Goal: Task Accomplishment & Management: Manage account settings

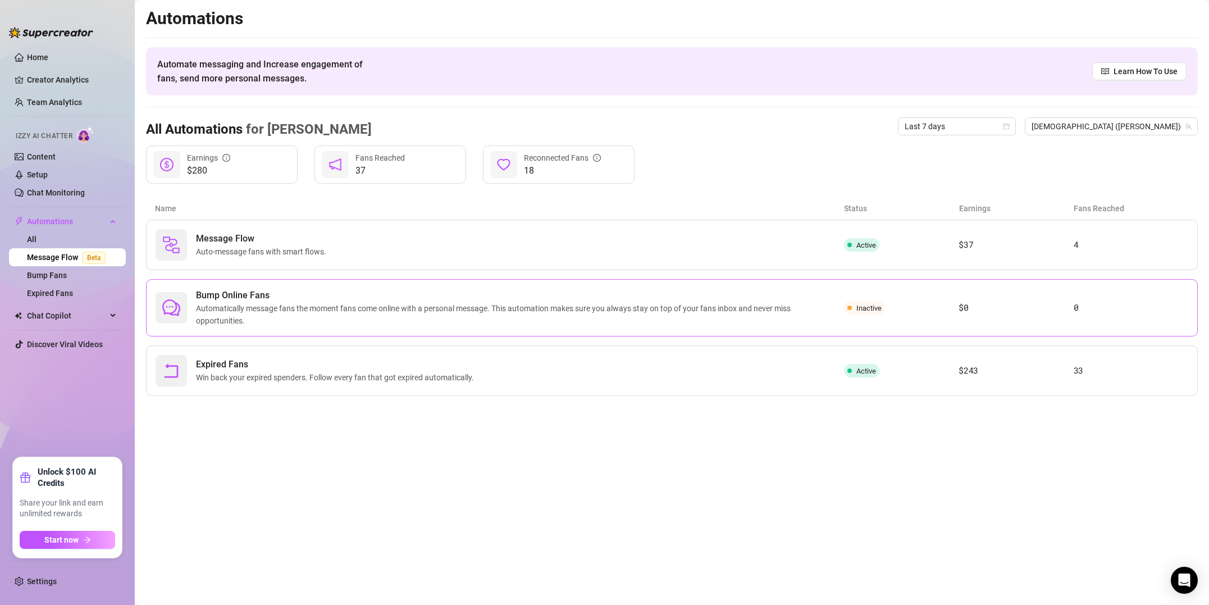
click at [283, 307] on span "Automatically message fans the moment fans come online with a personal message.…" at bounding box center [520, 314] width 648 height 25
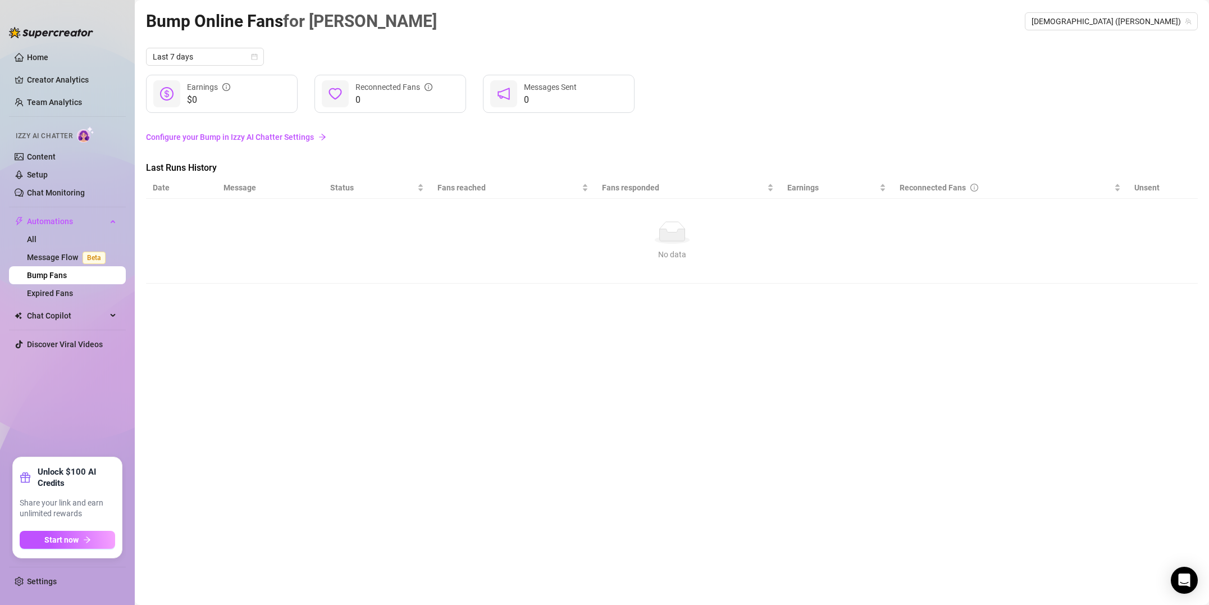
click at [236, 137] on link "Configure your Bump in Izzy AI Chatter Settings" at bounding box center [672, 137] width 1052 height 12
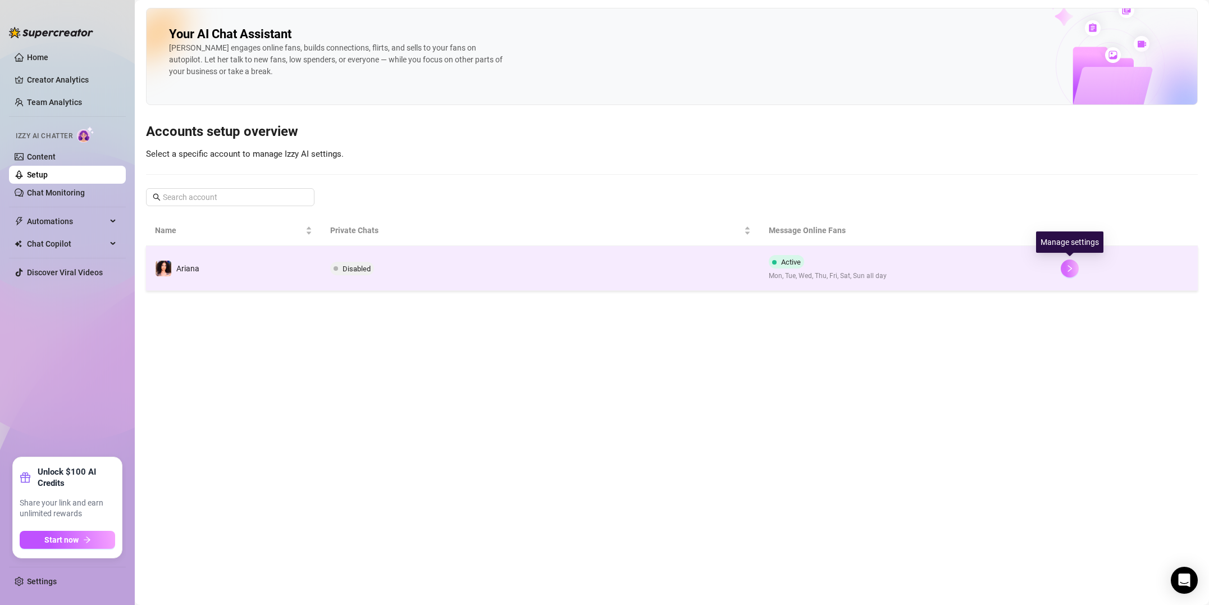
click at [1064, 271] on button "button" at bounding box center [1070, 268] width 18 height 18
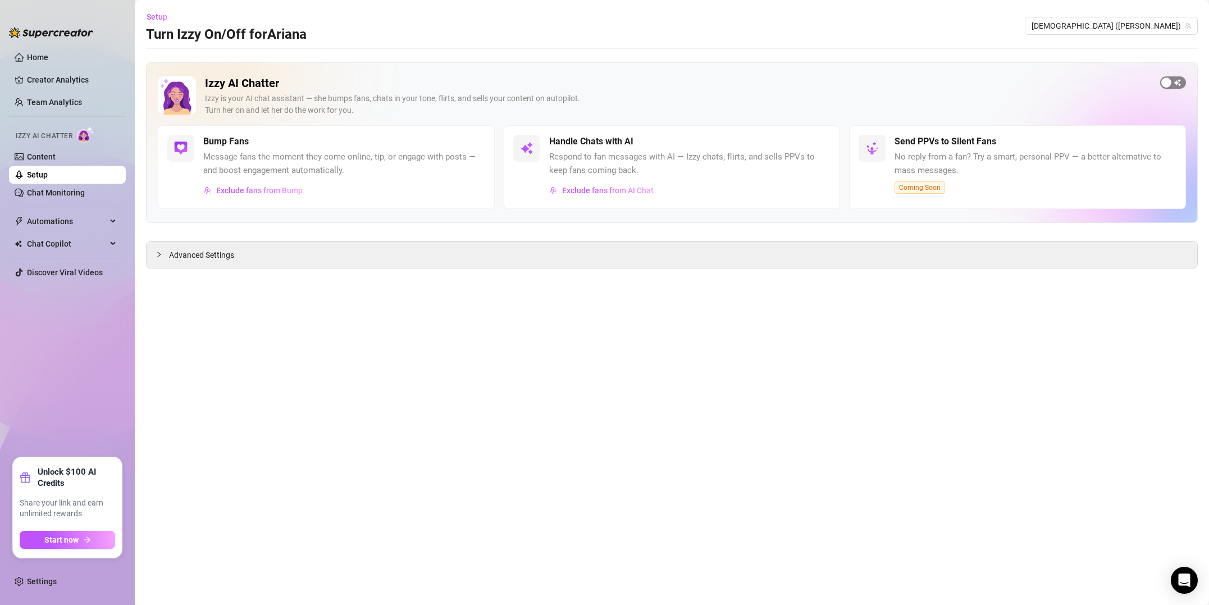
click at [1180, 84] on span "button" at bounding box center [1173, 82] width 26 height 12
drag, startPoint x: 267, startPoint y: 171, endPoint x: 250, endPoint y: 158, distance: 20.9
click at [267, 170] on span "Message fans the moment they come online, tip, or engage with posts — and boost…" at bounding box center [344, 163] width 282 height 26
drag, startPoint x: 231, startPoint y: 143, endPoint x: 176, endPoint y: 274, distance: 142.2
click at [230, 144] on h5 "Bump Fans" at bounding box center [225, 141] width 45 height 13
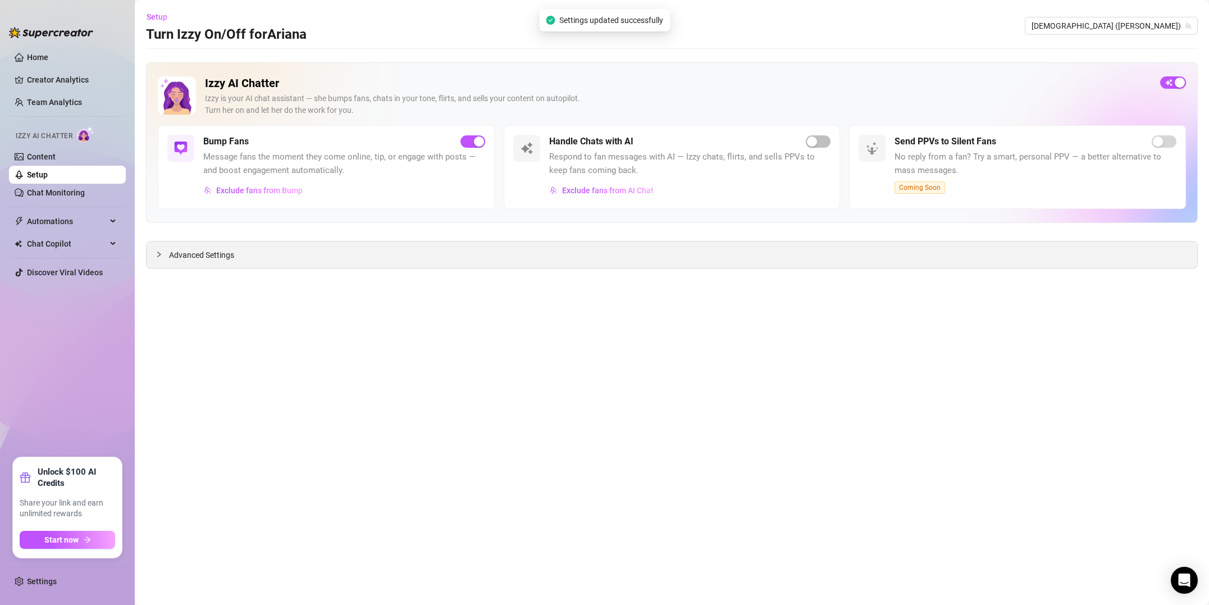
click at [163, 256] on div at bounding box center [162, 254] width 13 height 12
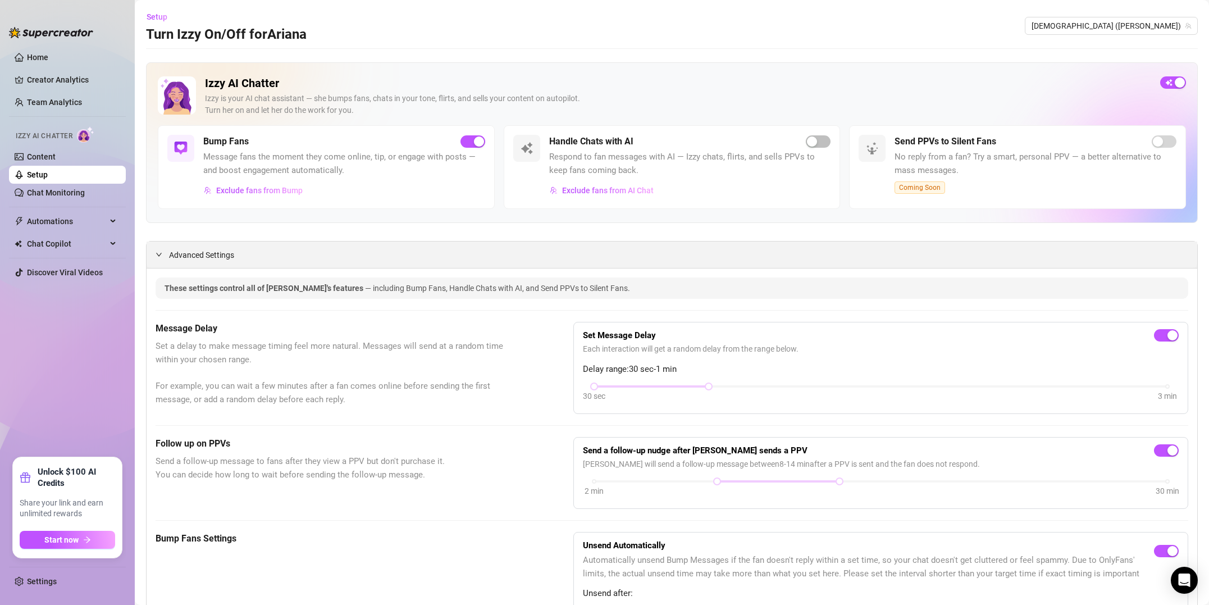
click at [157, 253] on icon "expanded" at bounding box center [159, 254] width 7 height 7
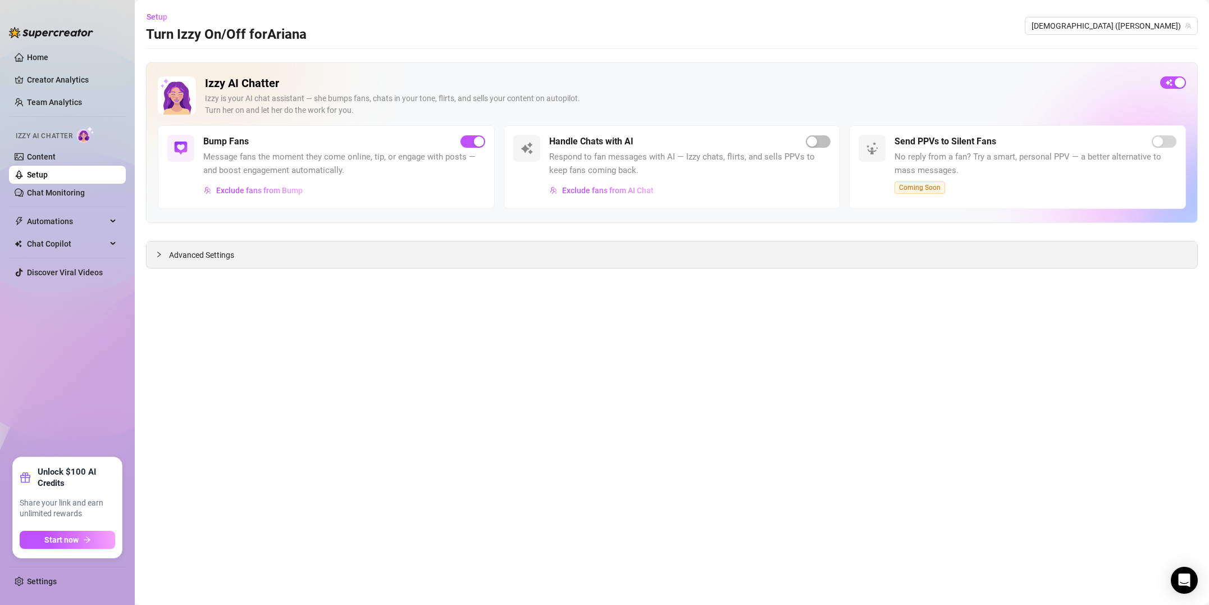
click at [165, 259] on div at bounding box center [162, 254] width 13 height 12
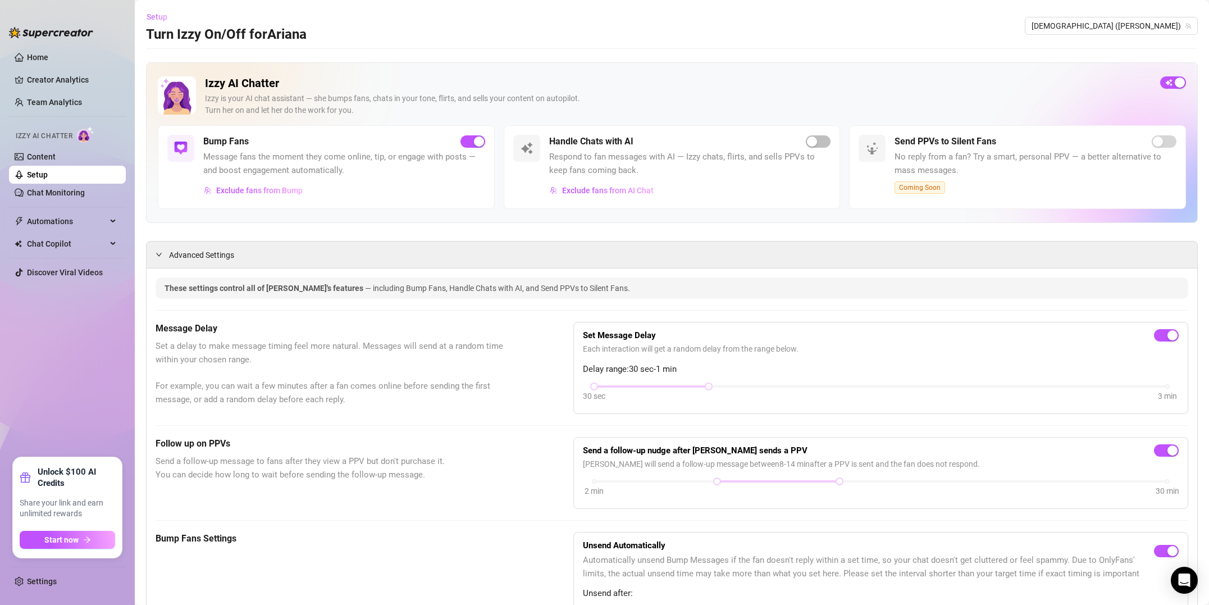
click at [152, 12] on span "Setup" at bounding box center [157, 16] width 21 height 9
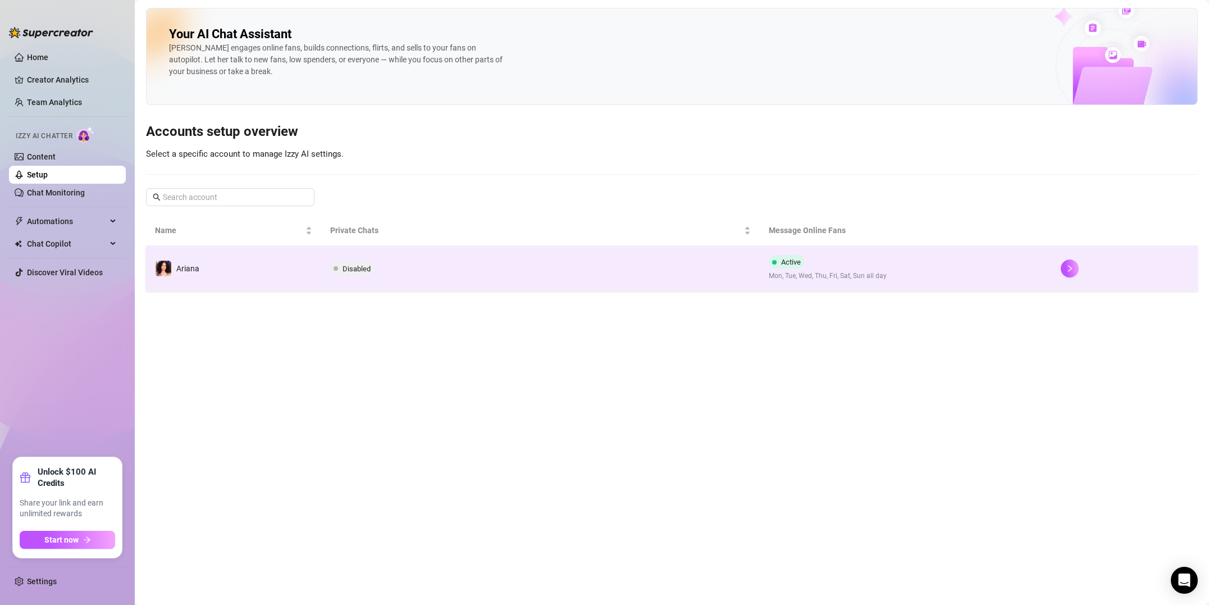
click at [267, 262] on td "Ariana" at bounding box center [233, 268] width 175 height 45
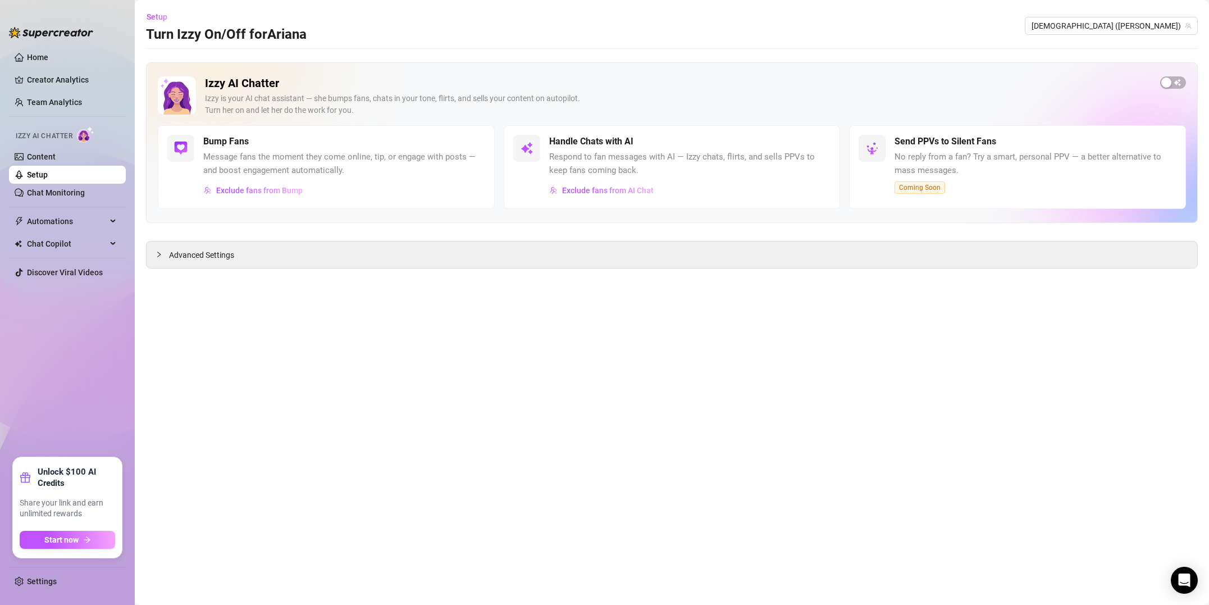
click at [259, 160] on span "Message fans the moment they come online, tip, or engage with posts — and boost…" at bounding box center [344, 163] width 282 height 26
click at [46, 196] on link "Chat Monitoring" at bounding box center [56, 192] width 58 height 9
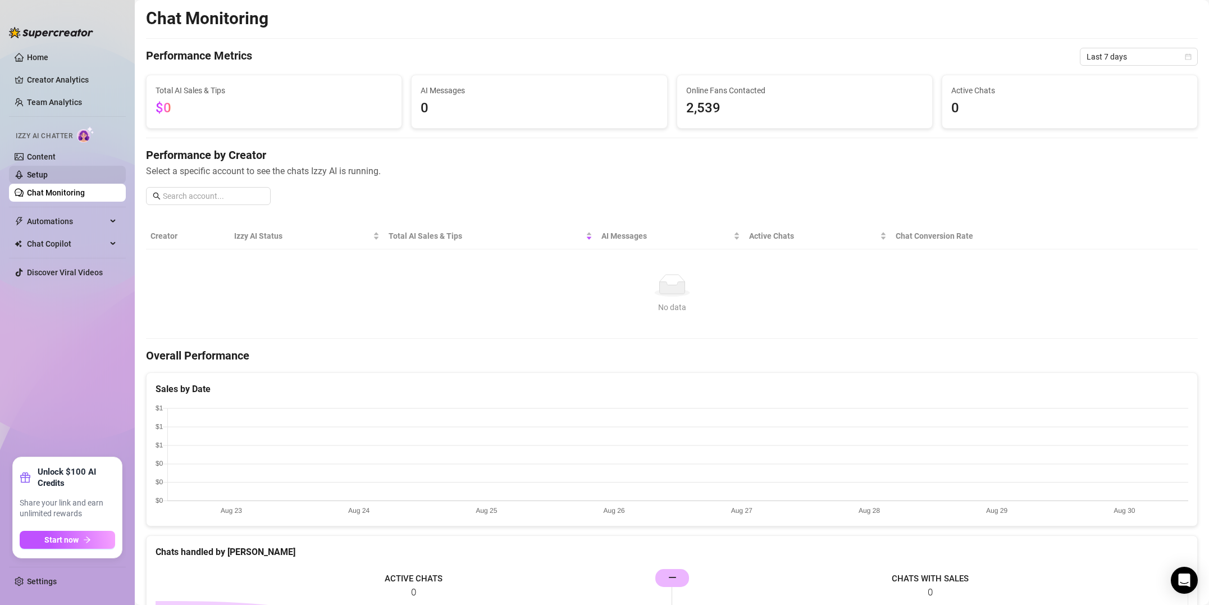
click at [31, 177] on link "Setup" at bounding box center [37, 174] width 21 height 9
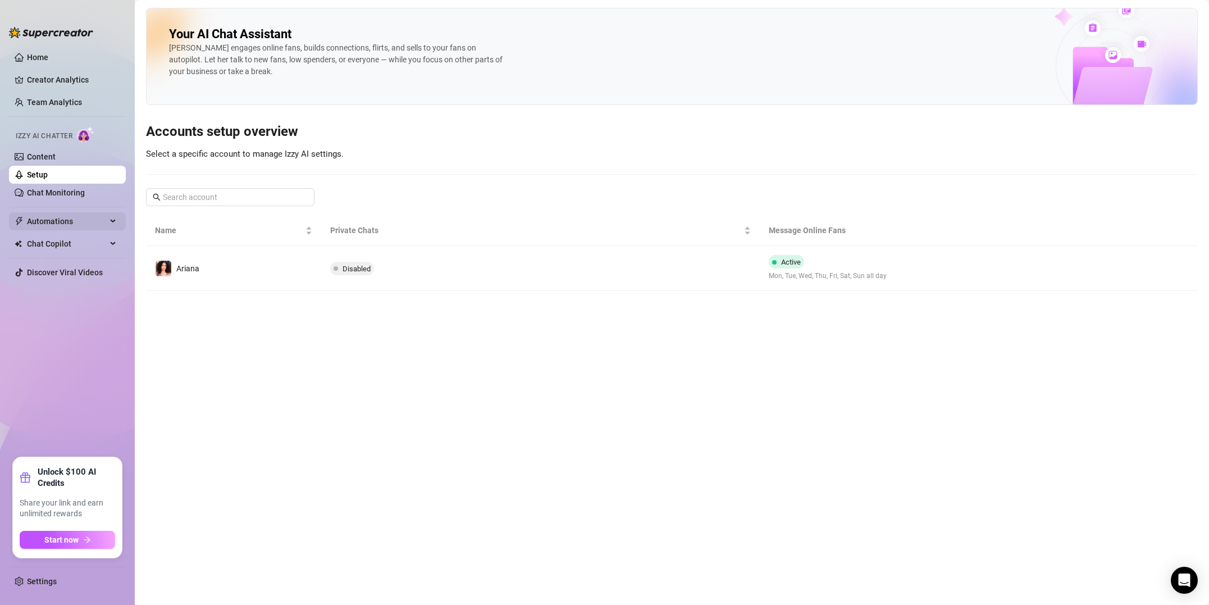
click at [30, 226] on span "Automations" at bounding box center [67, 221] width 80 height 18
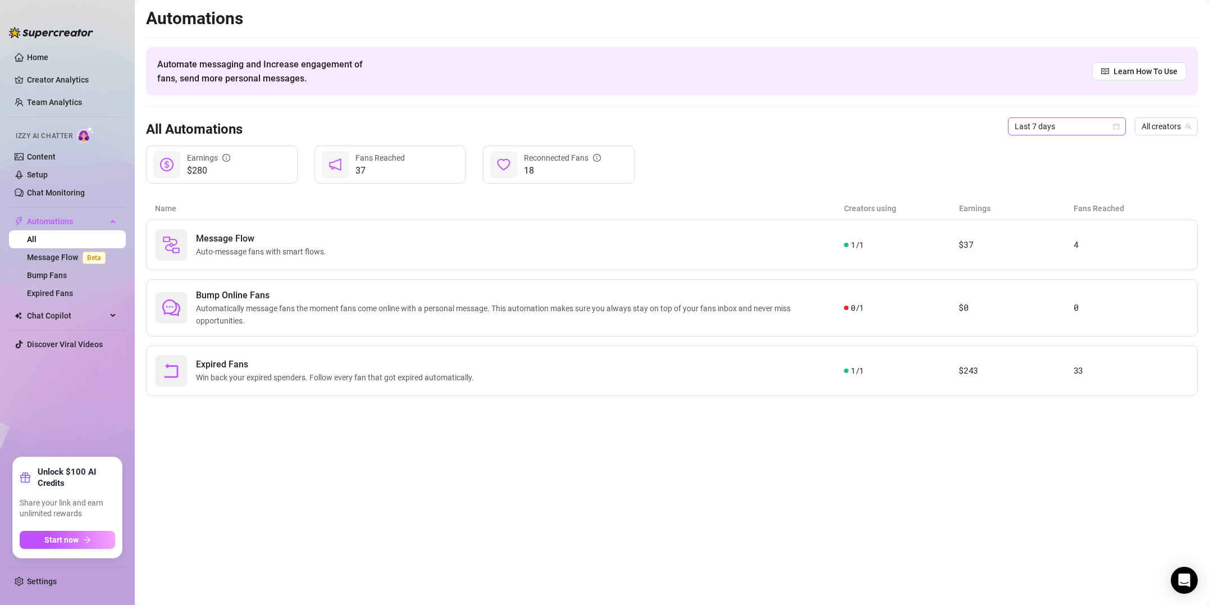
click at [1045, 126] on span "Last 7 days" at bounding box center [1066, 126] width 104 height 17
click at [1055, 202] on div "Last 90 days" at bounding box center [1066, 202] width 100 height 12
click at [1057, 381] on div "Expired Fans Win back your expired spenders. Follow every fan that got expired …" at bounding box center [672, 370] width 1052 height 51
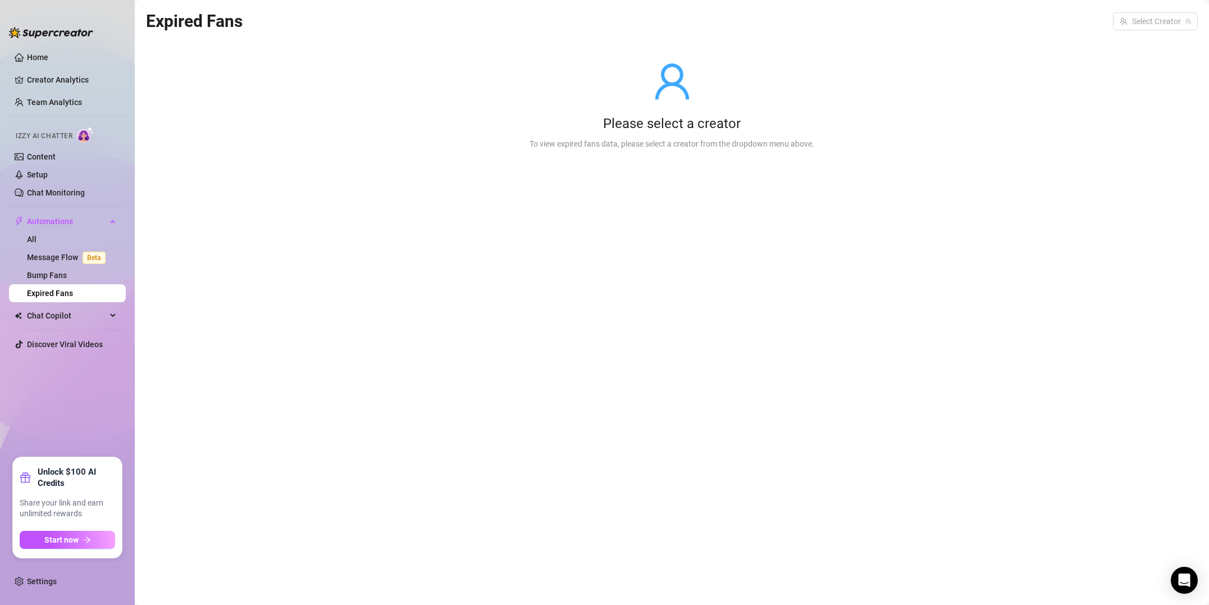
click at [692, 120] on div "Please select a creator" at bounding box center [671, 124] width 285 height 18
click at [1160, 28] on input "search" at bounding box center [1149, 21] width 61 height 17
click at [1153, 39] on span "( [PERSON_NAME] )" at bounding box center [1156, 44] width 66 height 12
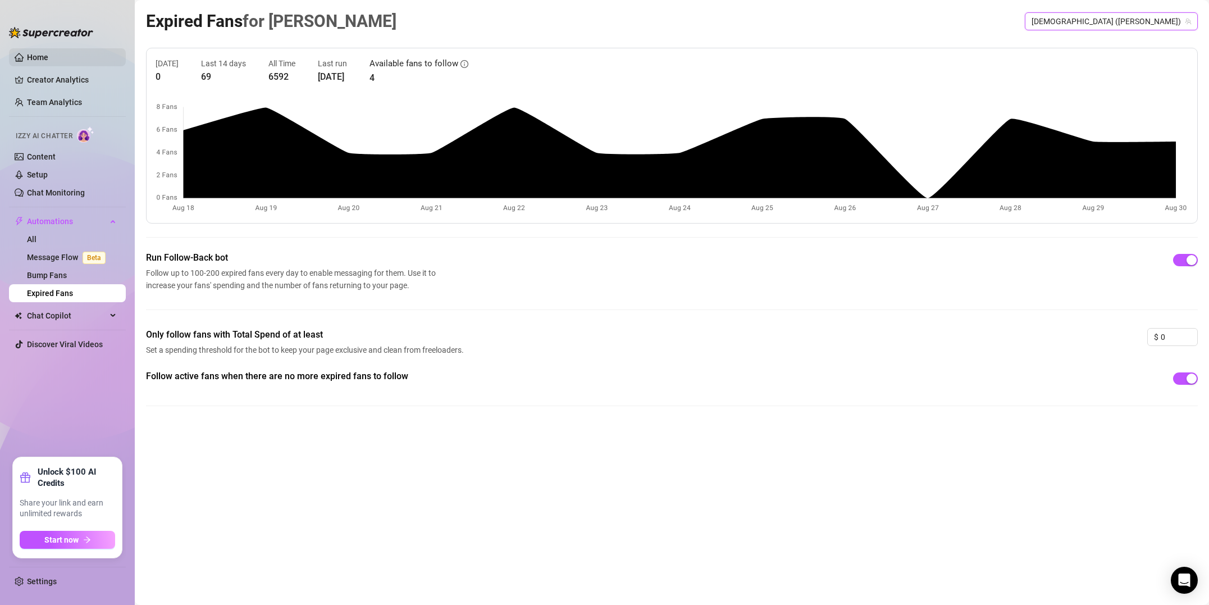
click at [38, 56] on link "Home" at bounding box center [37, 57] width 21 height 9
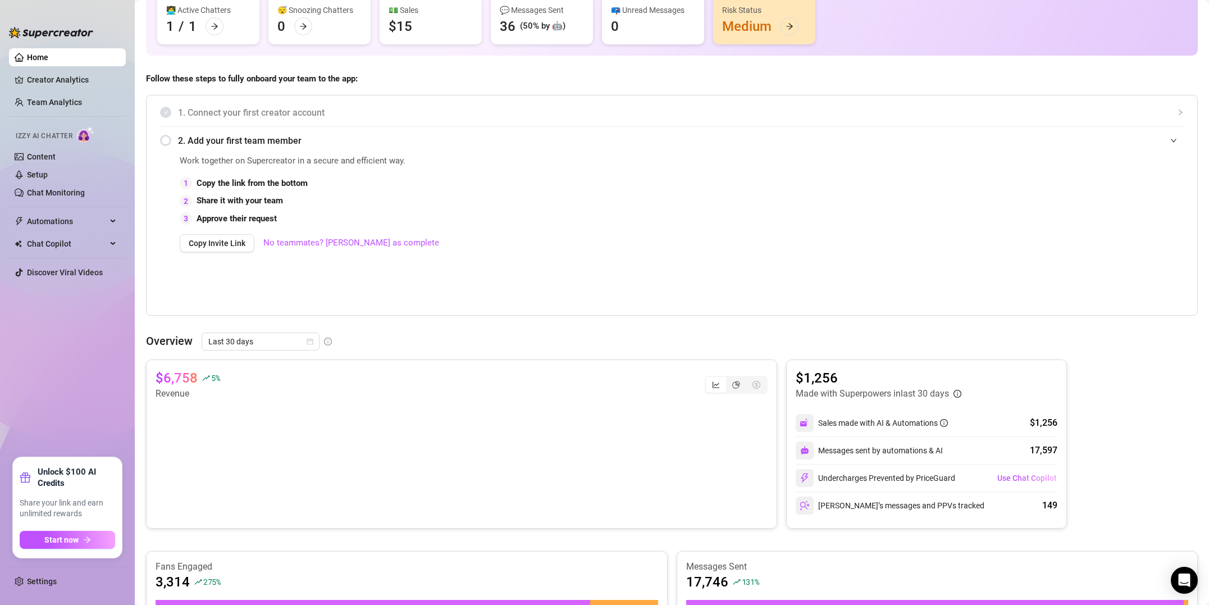
scroll to position [105, 0]
